Goal: Task Accomplishment & Management: Manage account settings

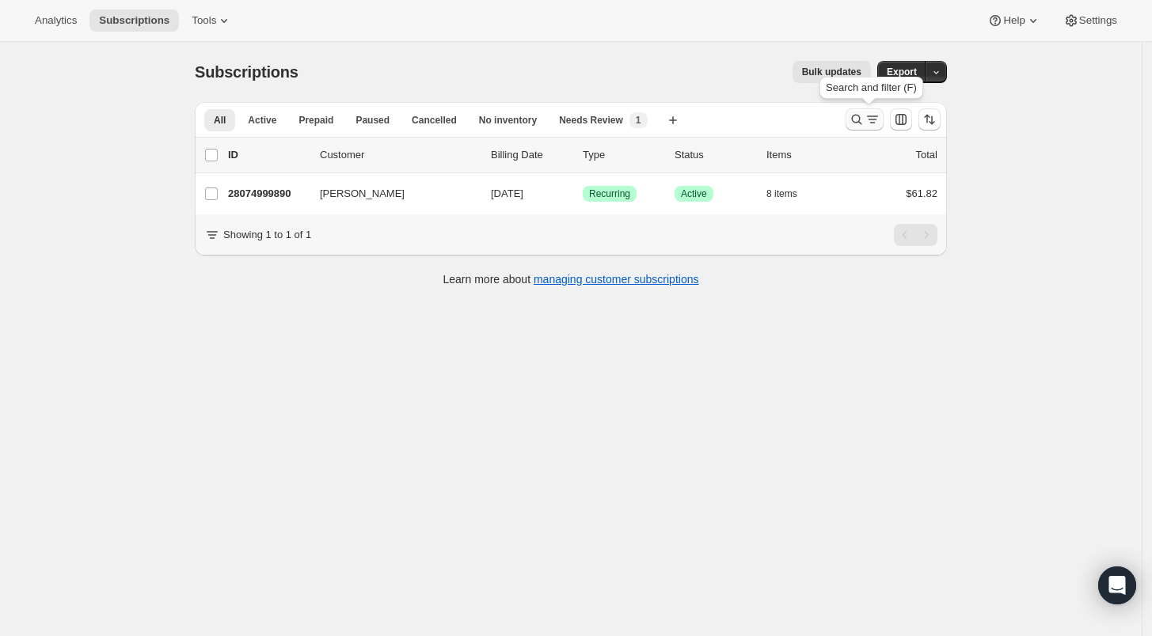
click at [856, 120] on icon "Search and filter results" at bounding box center [857, 120] width 16 height 16
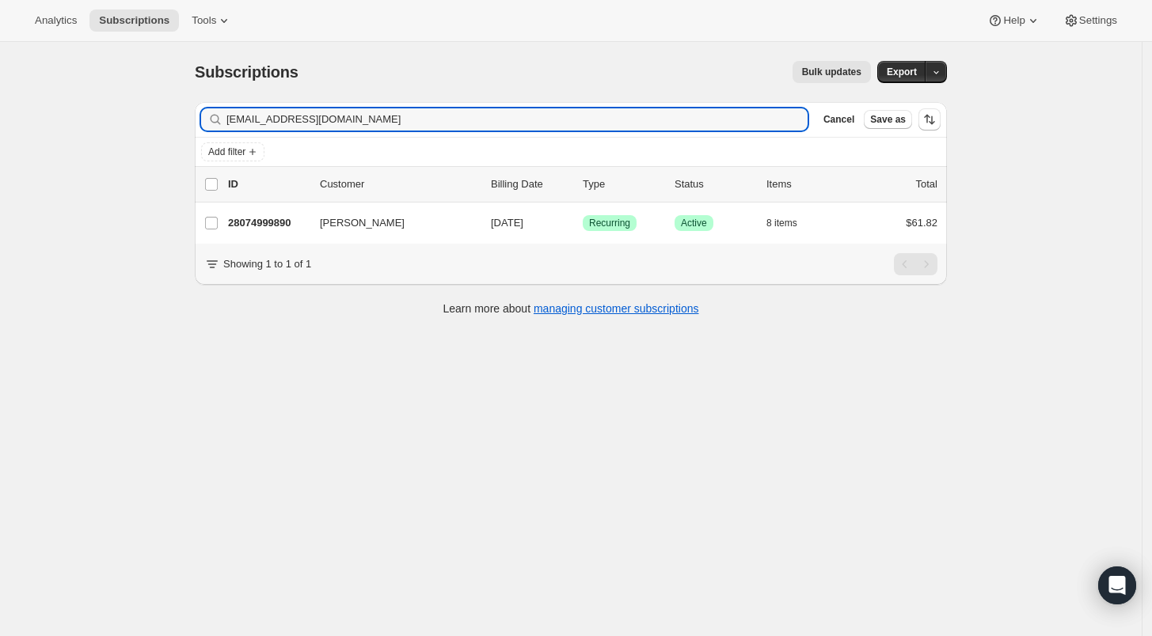
drag, startPoint x: 381, startPoint y: 122, endPoint x: 188, endPoint y: 116, distance: 192.4
click at [189, 116] on div "Filter subscribers [EMAIL_ADDRESS][DOMAIN_NAME] Clear Cancel Save as Add filter…" at bounding box center [564, 210] width 765 height 243
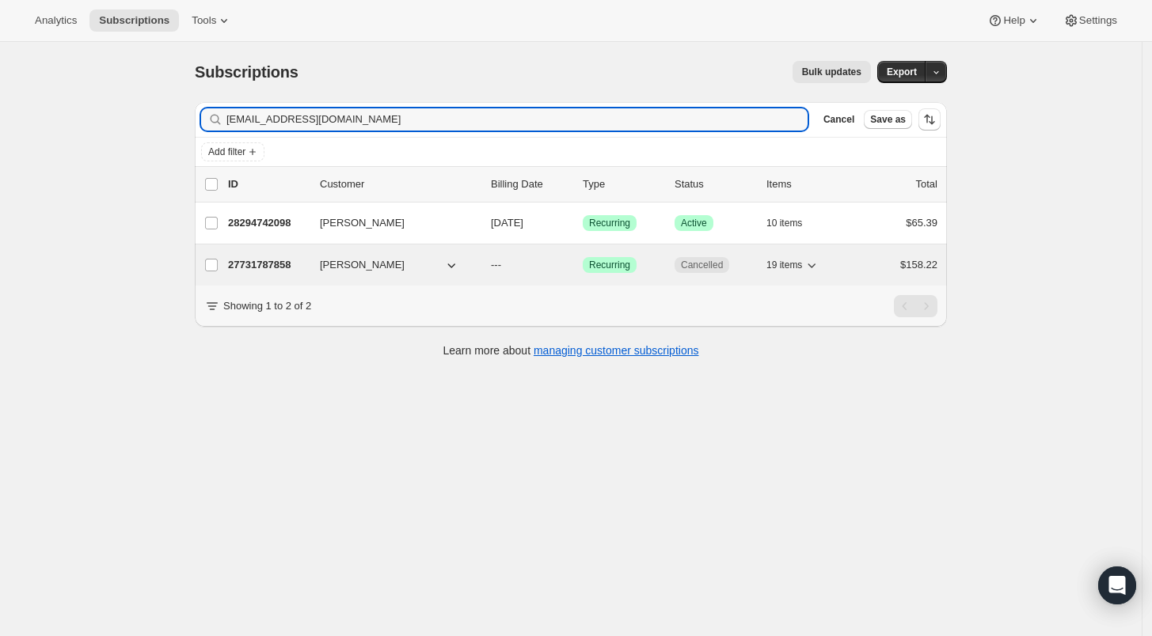
type input "[EMAIL_ADDRESS][DOMAIN_NAME]"
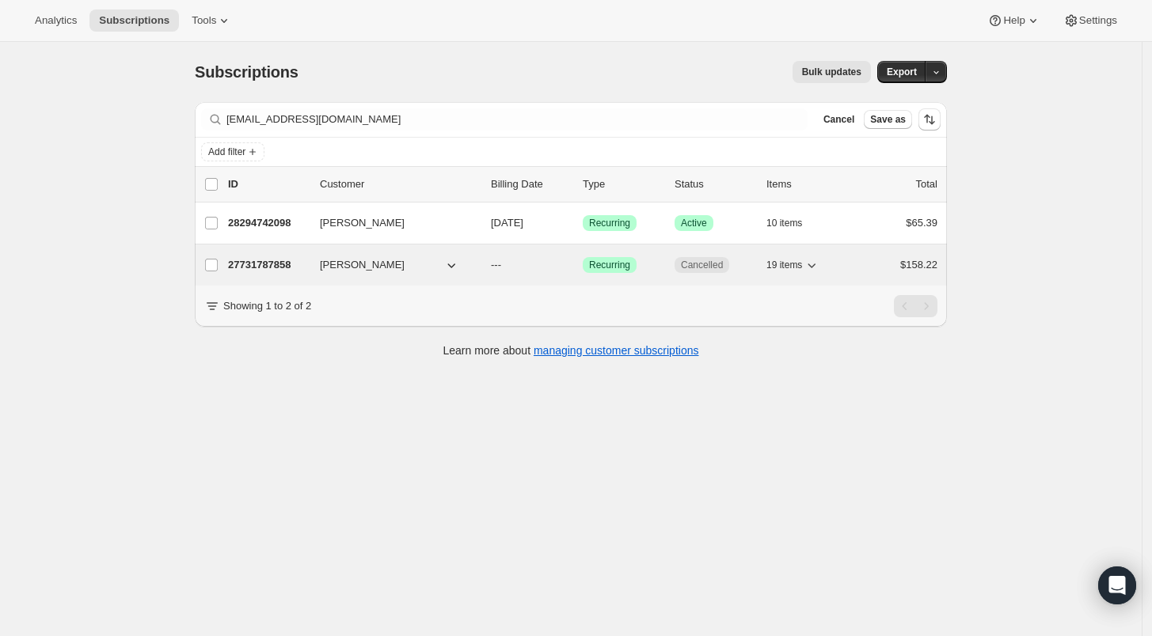
click at [276, 265] on p "27731787858" at bounding box center [267, 265] width 79 height 16
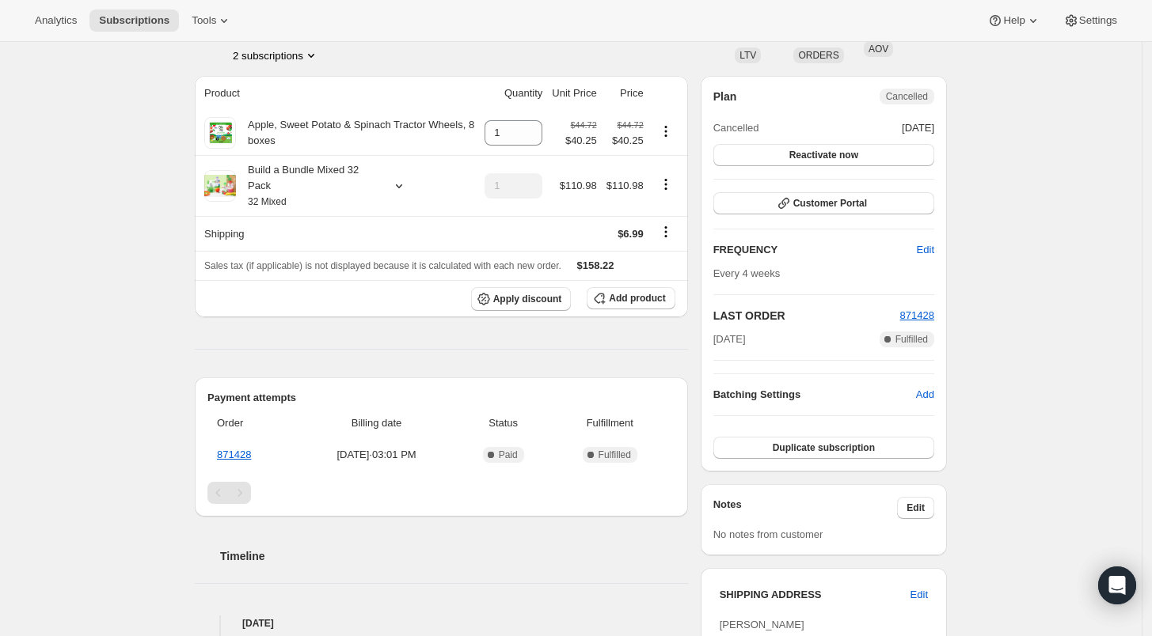
scroll to position [24, 0]
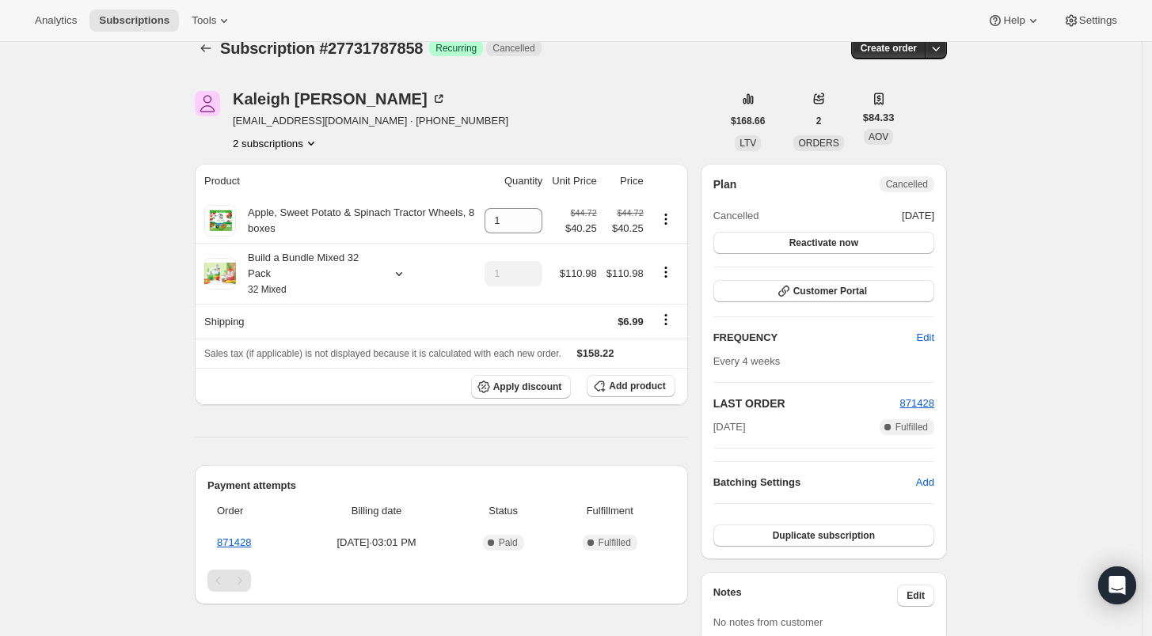
click at [299, 139] on button "2 subscriptions" at bounding box center [276, 143] width 86 height 16
click at [262, 199] on span "28294742098" at bounding box center [257, 199] width 63 height 12
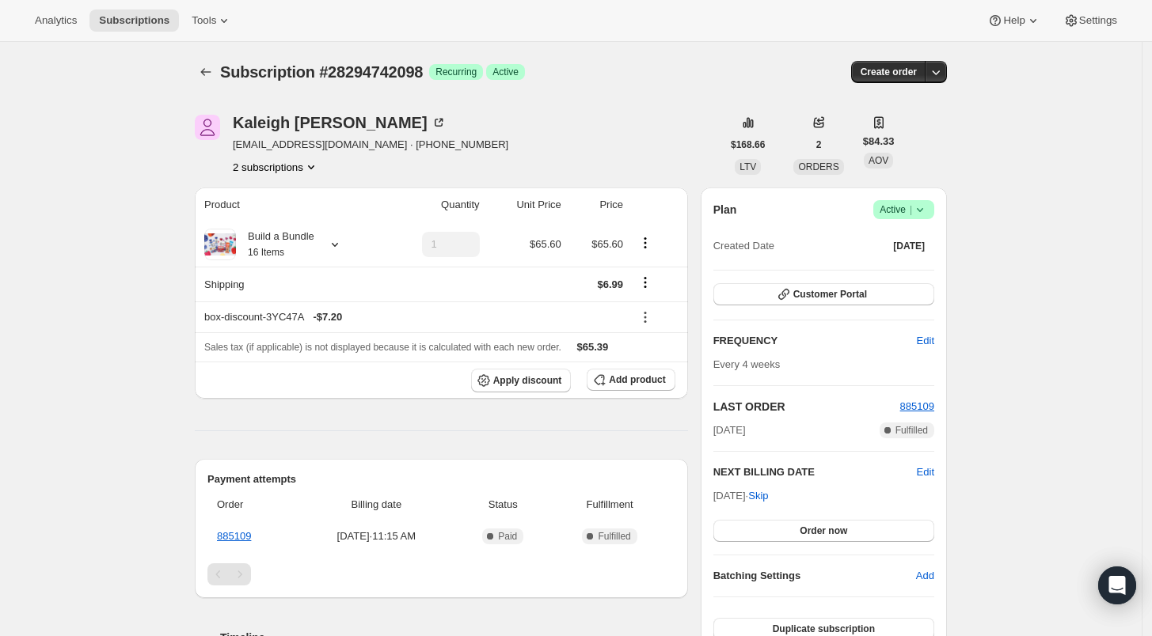
click at [267, 166] on button "2 subscriptions" at bounding box center [276, 167] width 86 height 16
click at [270, 197] on span "27731787858" at bounding box center [257, 196] width 63 height 12
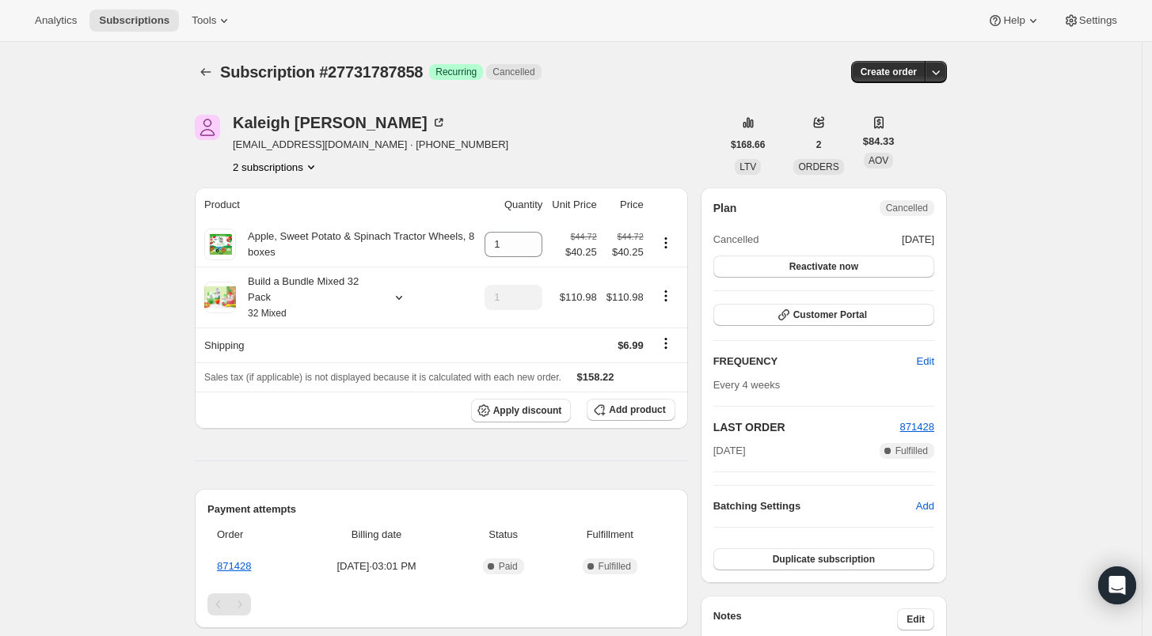
click at [285, 169] on button "2 subscriptions" at bounding box center [276, 167] width 86 height 16
click at [289, 194] on span "27731787858 Info Current" at bounding box center [281, 196] width 110 height 12
click at [272, 164] on button "2 subscriptions" at bounding box center [276, 167] width 86 height 16
click at [264, 223] on span "28294742098" at bounding box center [257, 223] width 63 height 12
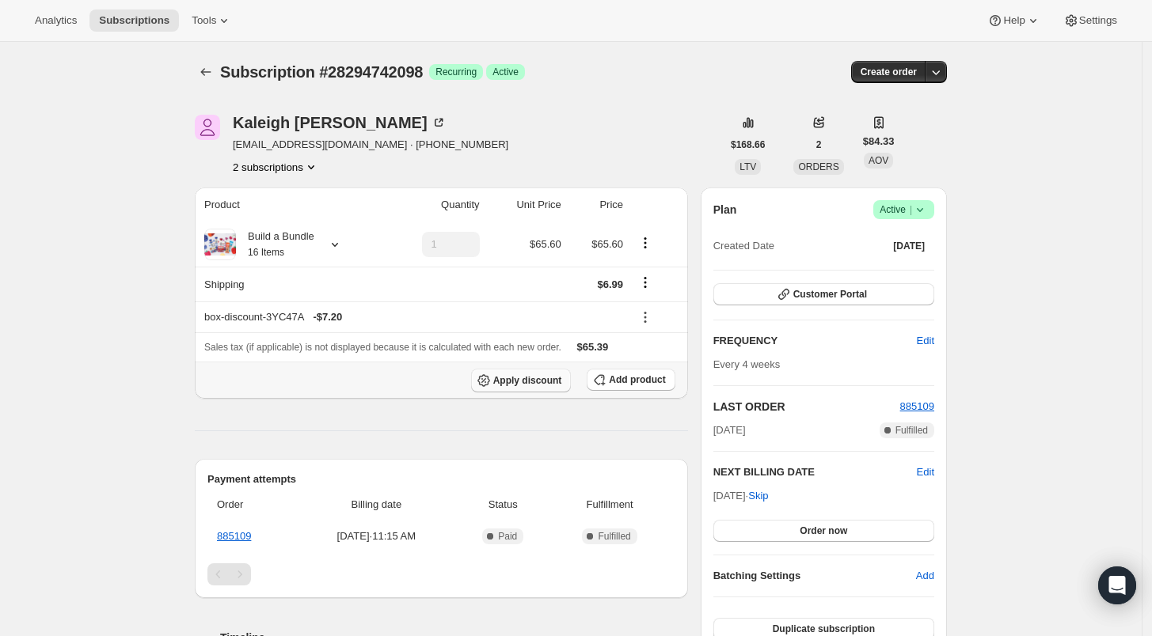
click at [515, 375] on span "Apply discount" at bounding box center [527, 380] width 69 height 13
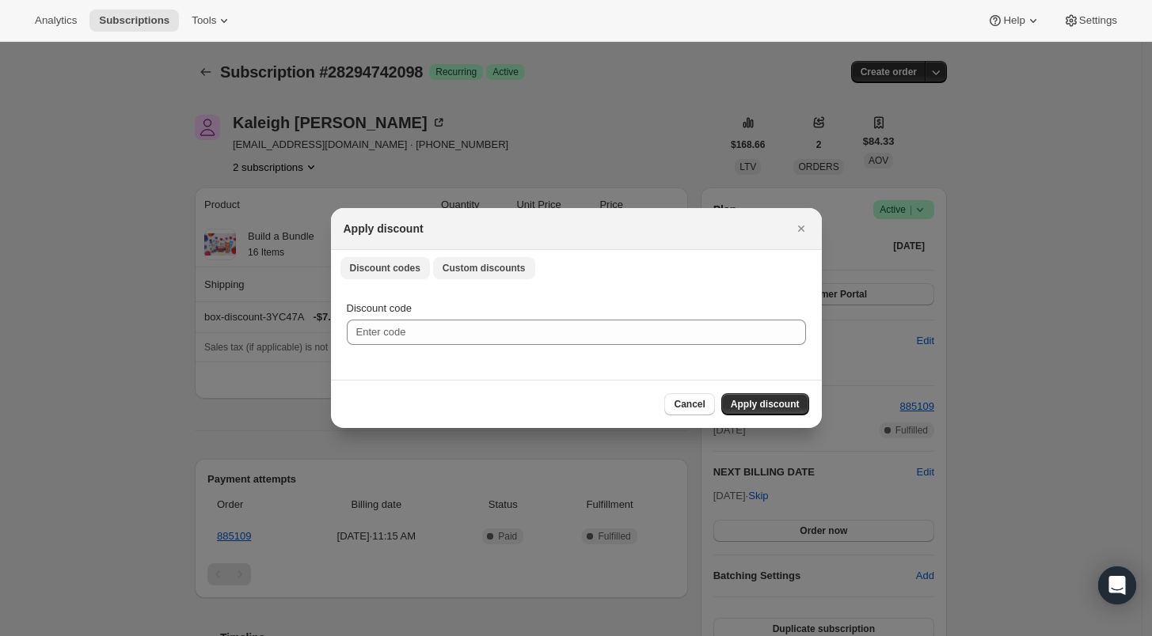
click at [475, 275] on button "Custom discounts" at bounding box center [484, 268] width 102 height 22
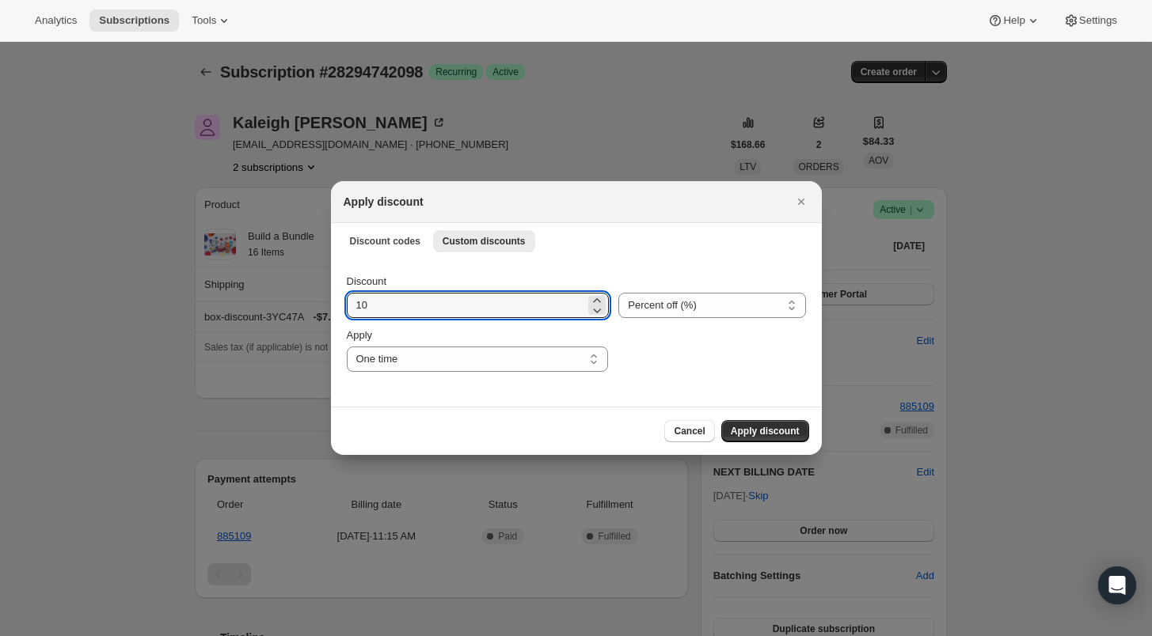
drag, startPoint x: 374, startPoint y: 310, endPoint x: 343, endPoint y: 299, distance: 33.3
click at [343, 299] on div "Discount 10 Percent off (%) Amount off ($) Percent off (%) Apply One time Speci…" at bounding box center [576, 332] width 491 height 149
type input "15"
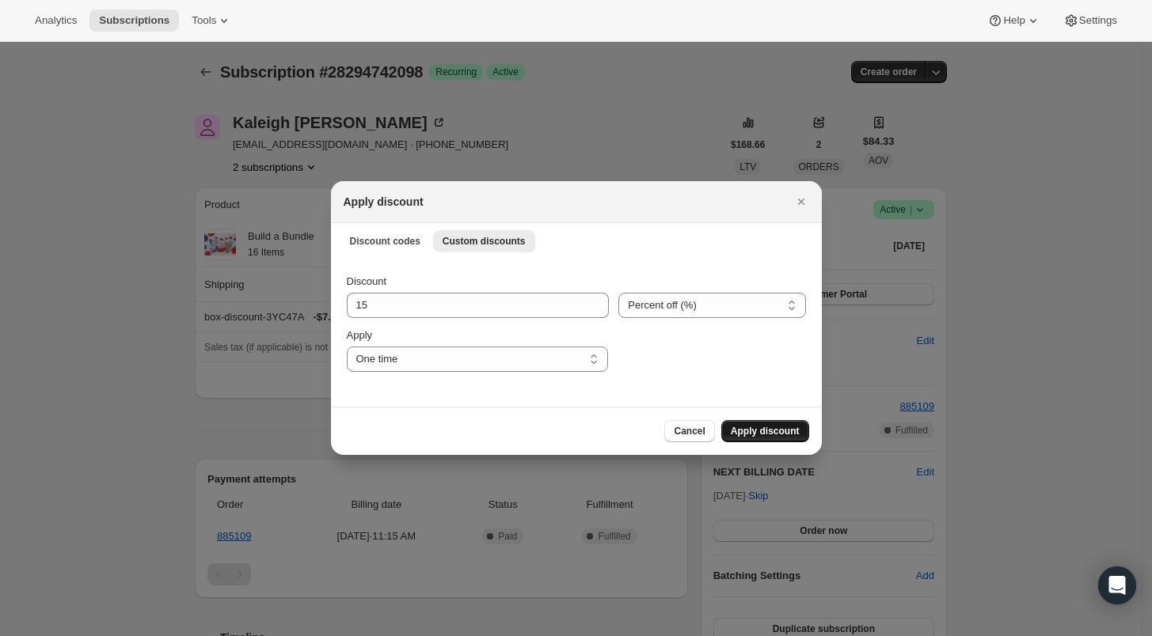
click at [766, 436] on span "Apply discount" at bounding box center [765, 431] width 69 height 13
